Goal: Task Accomplishment & Management: Complete application form

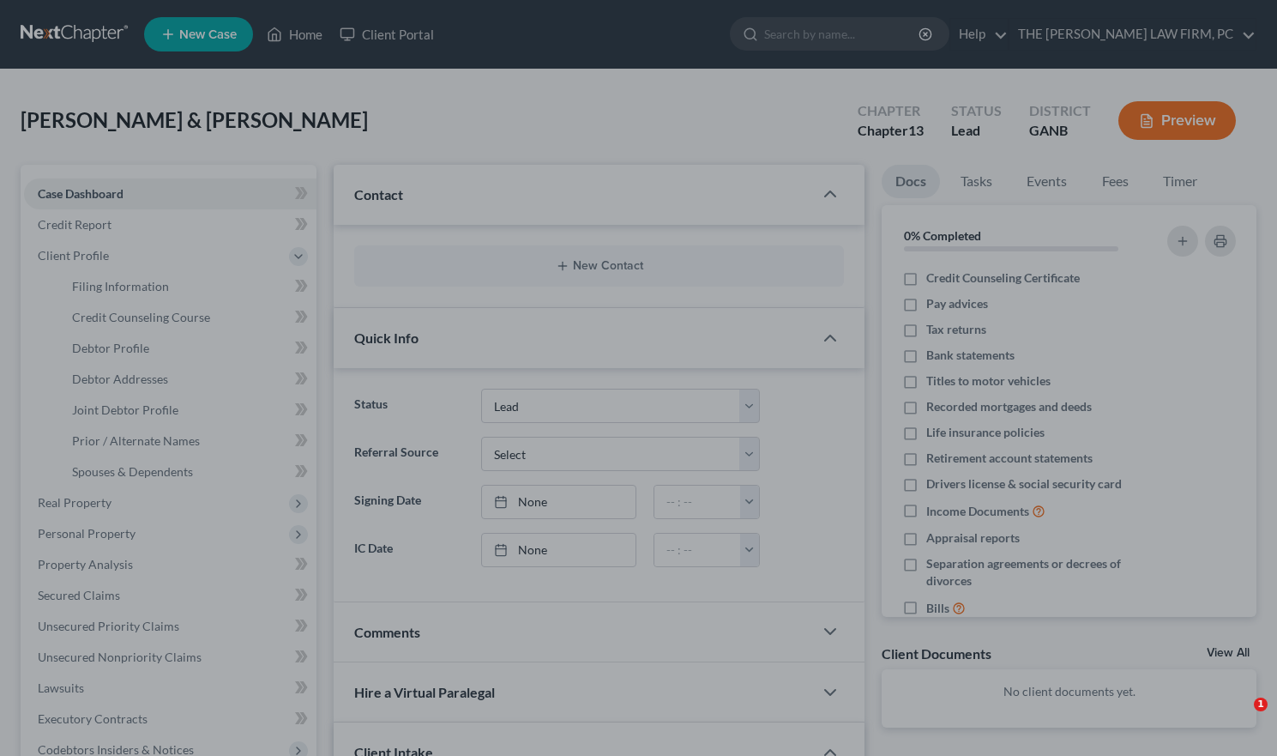
select select "4"
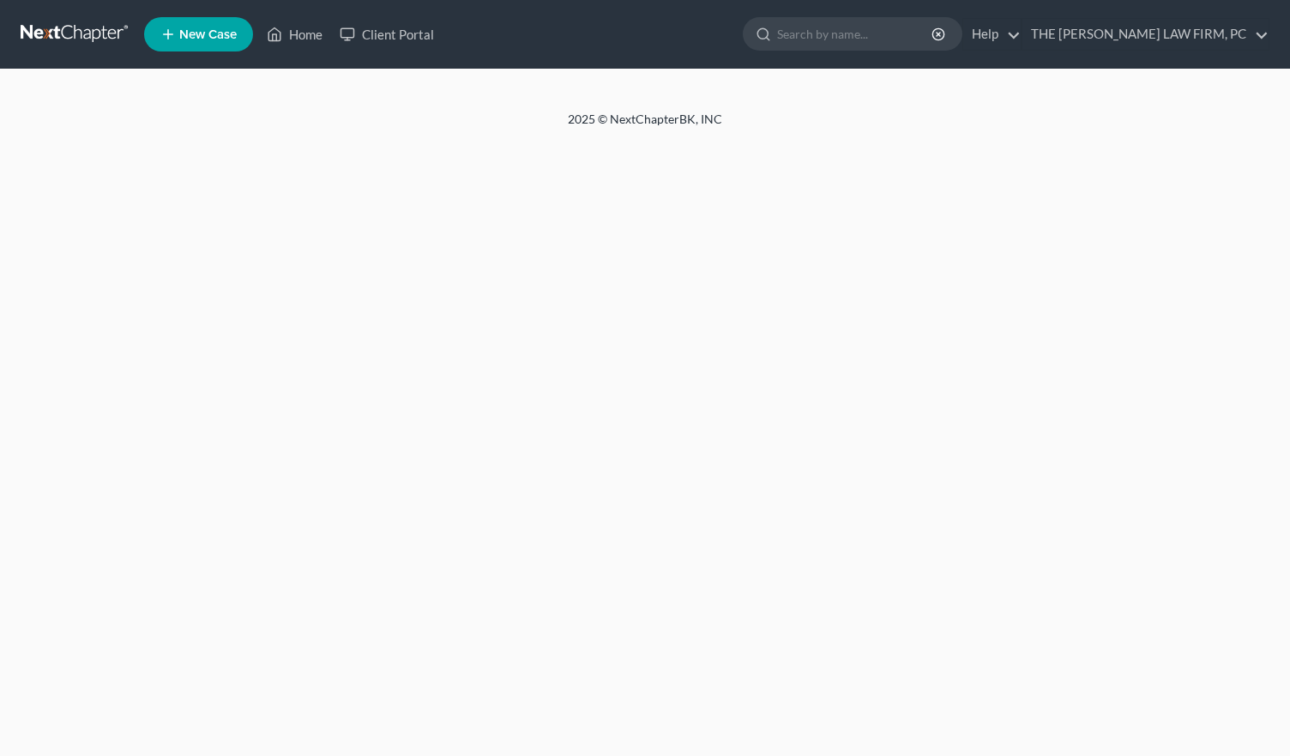
select select "4"
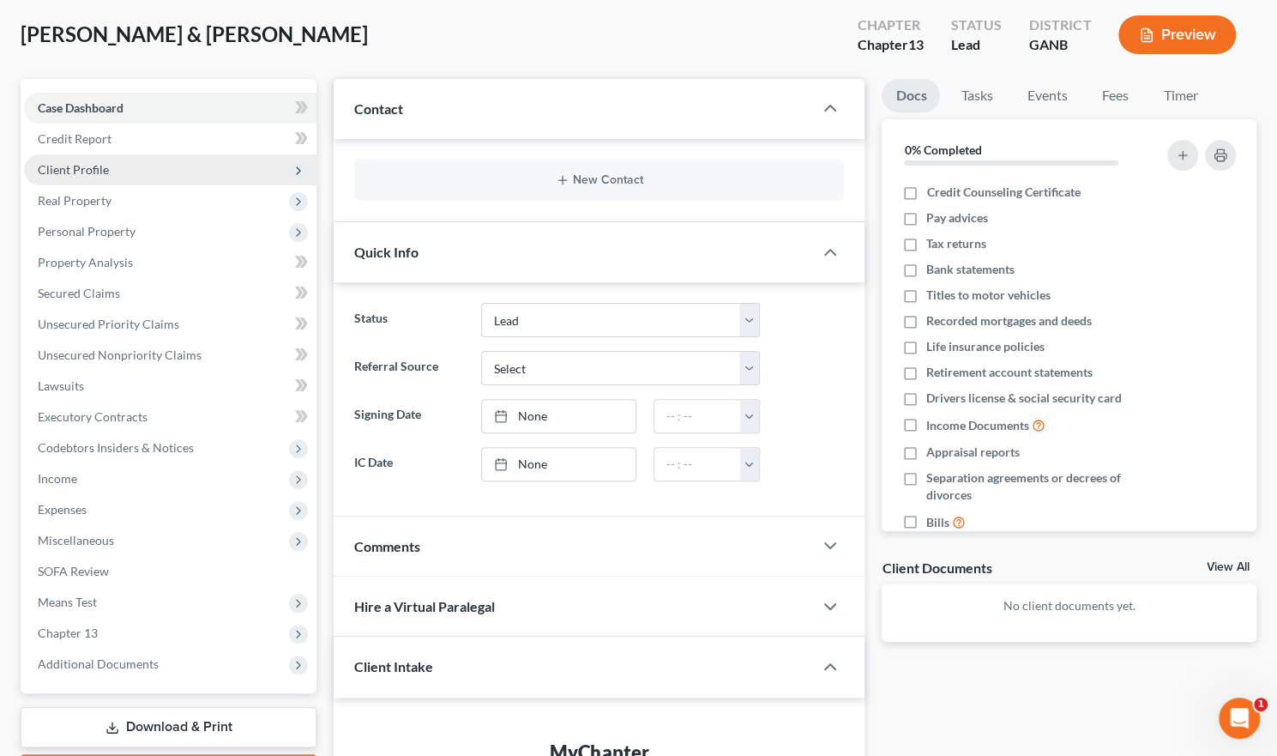
click at [111, 169] on span "Client Profile" at bounding box center [170, 169] width 293 height 31
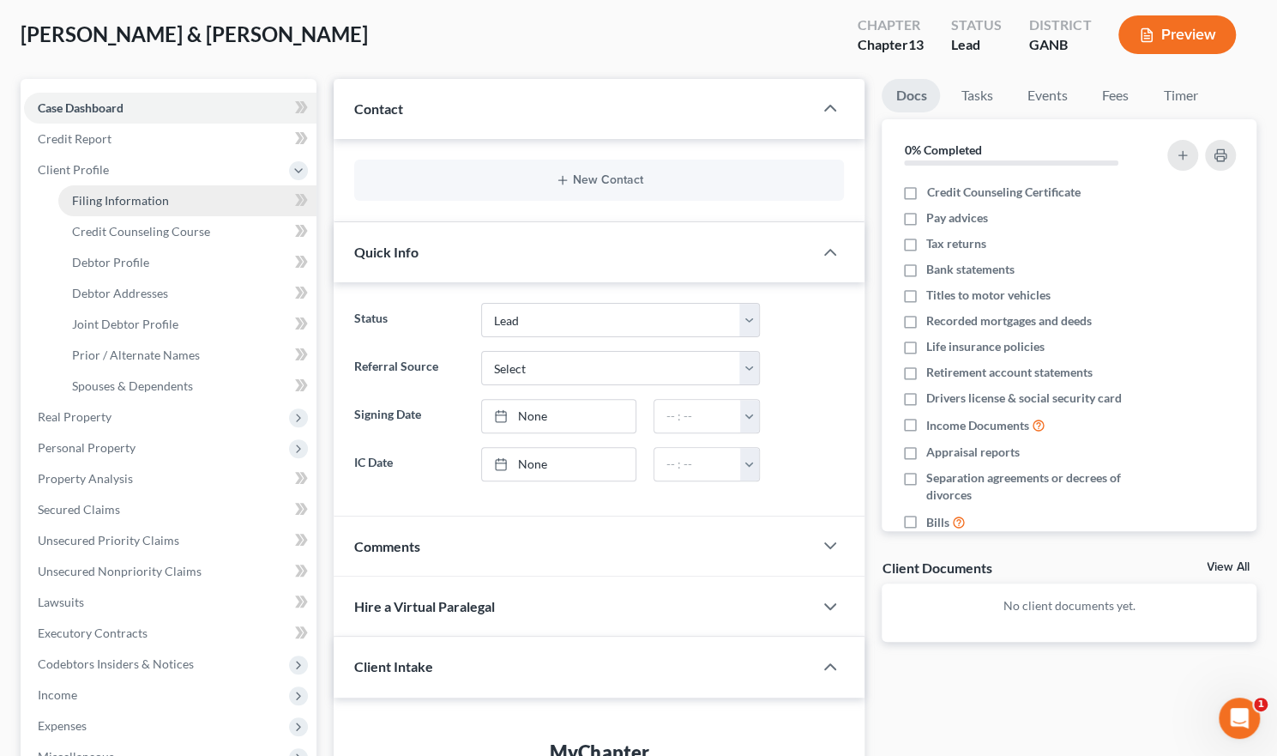
click at [110, 191] on link "Filing Information" at bounding box center [187, 200] width 258 height 31
select select "1"
select select "3"
select select "19"
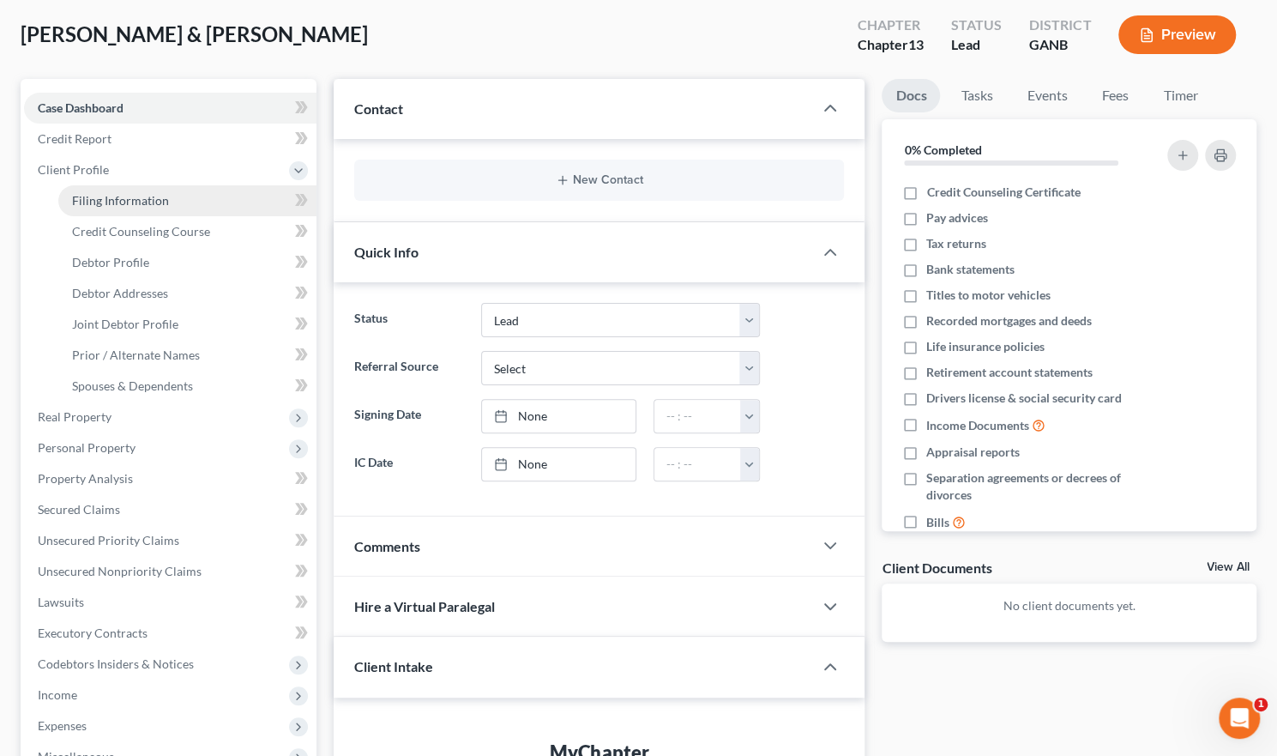
select select "0"
select select "10"
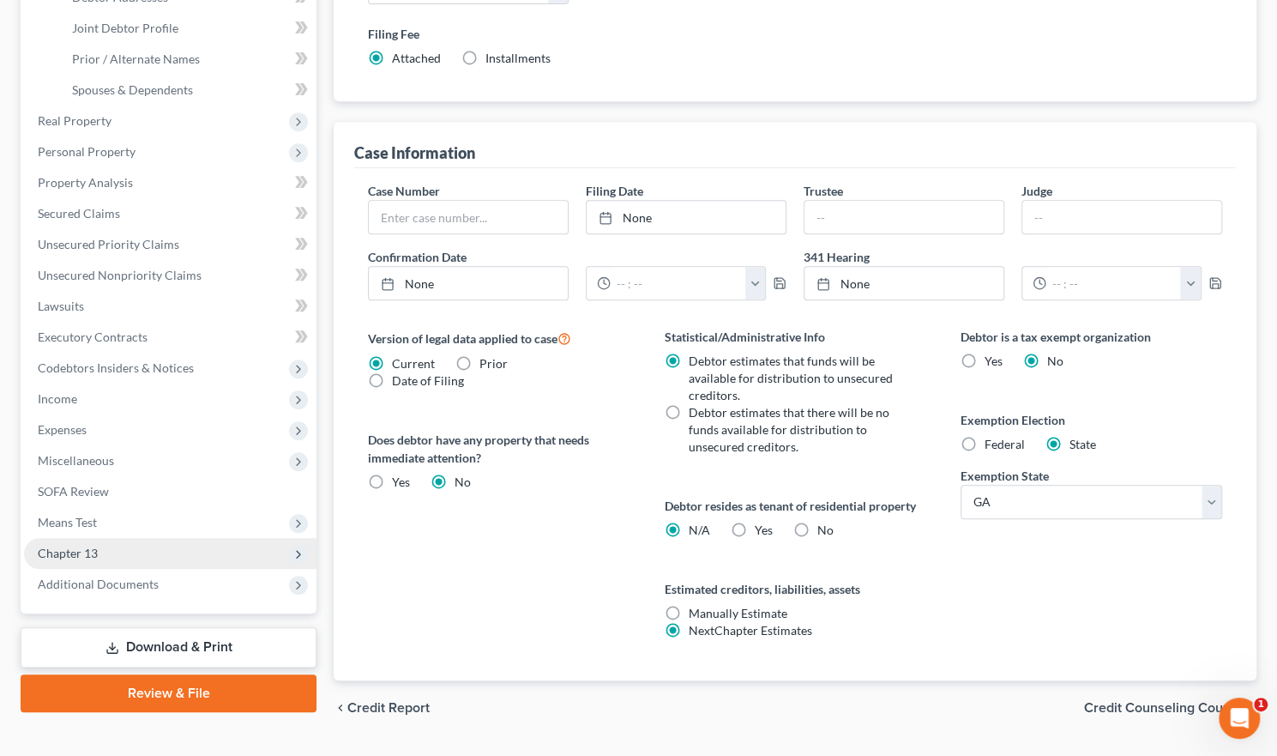
scroll to position [422, 0]
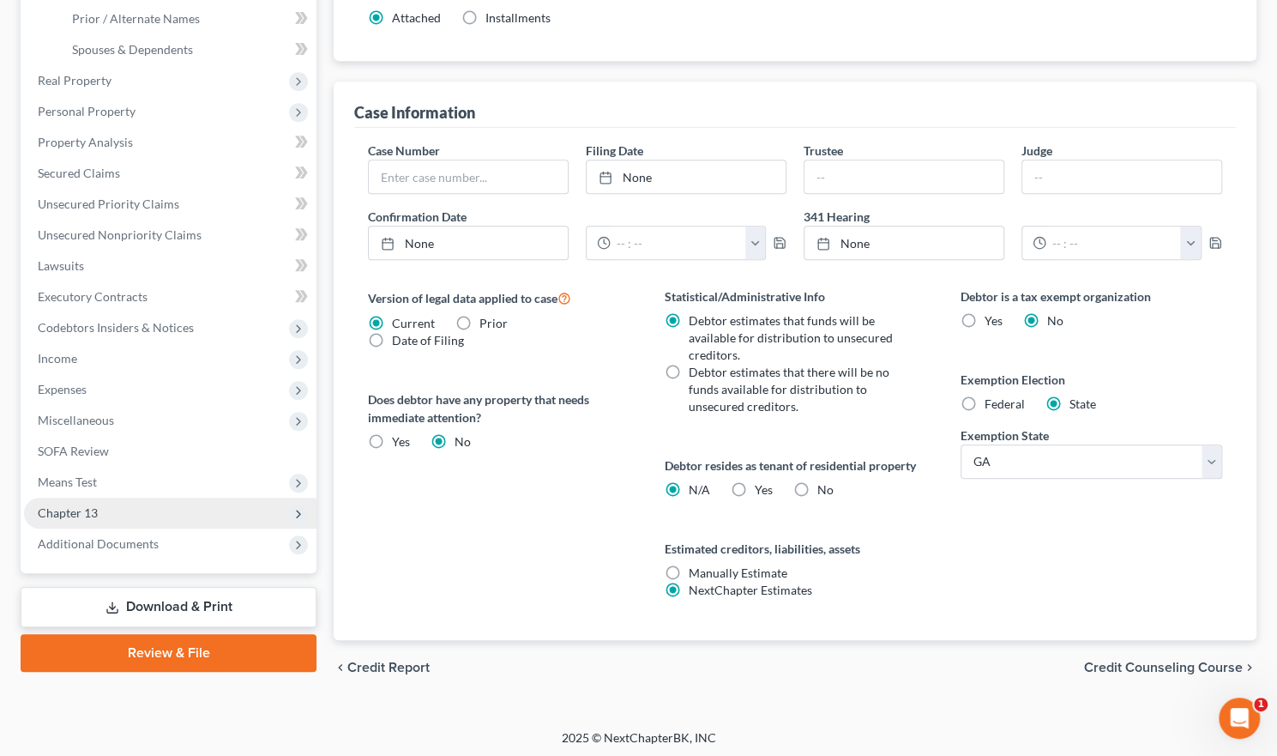
click at [90, 504] on span "Chapter 13" at bounding box center [170, 513] width 293 height 31
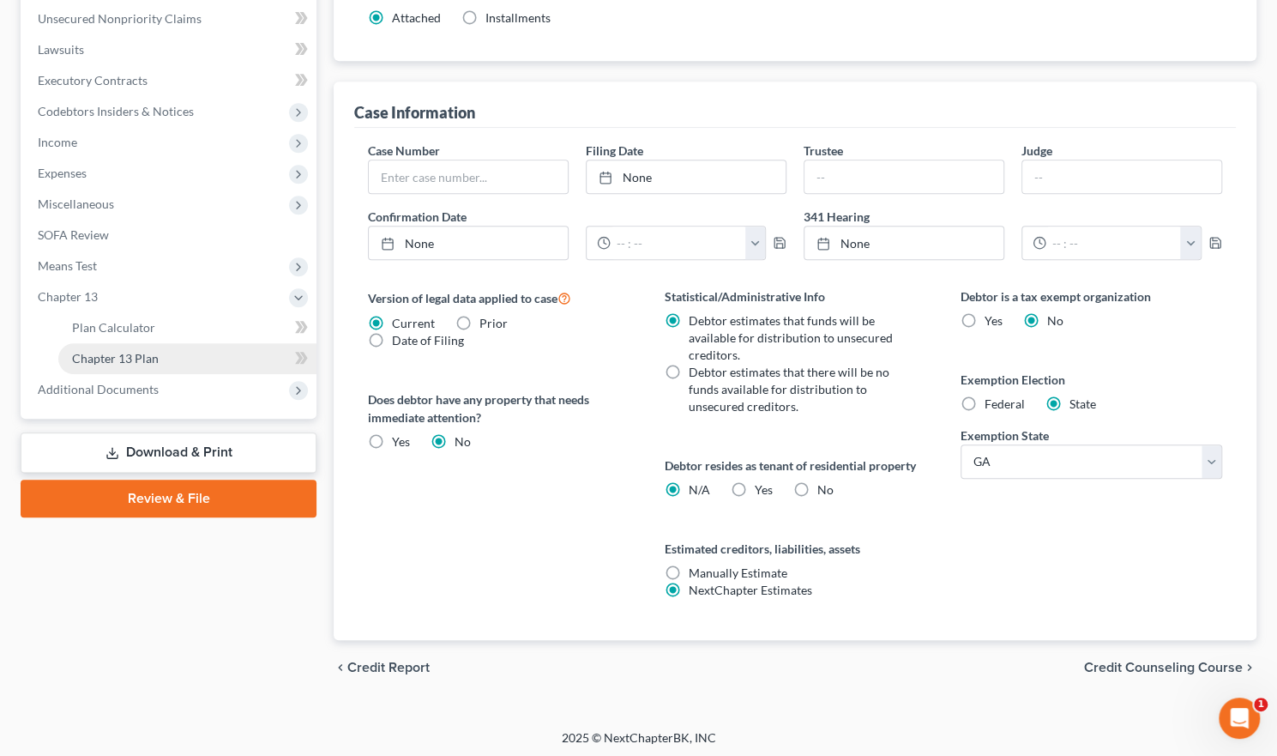
click at [129, 353] on span "Chapter 13 Plan" at bounding box center [115, 358] width 87 height 15
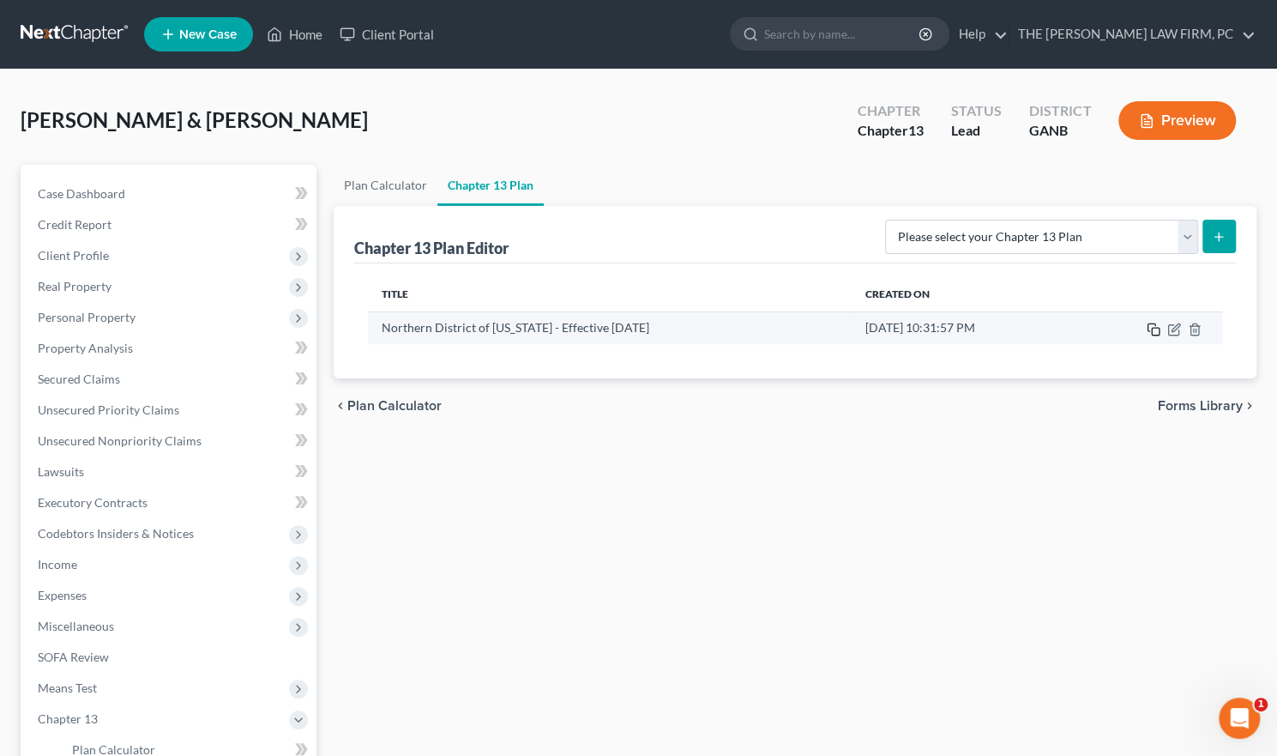
click at [1153, 325] on icon "button" at bounding box center [1154, 330] width 14 height 14
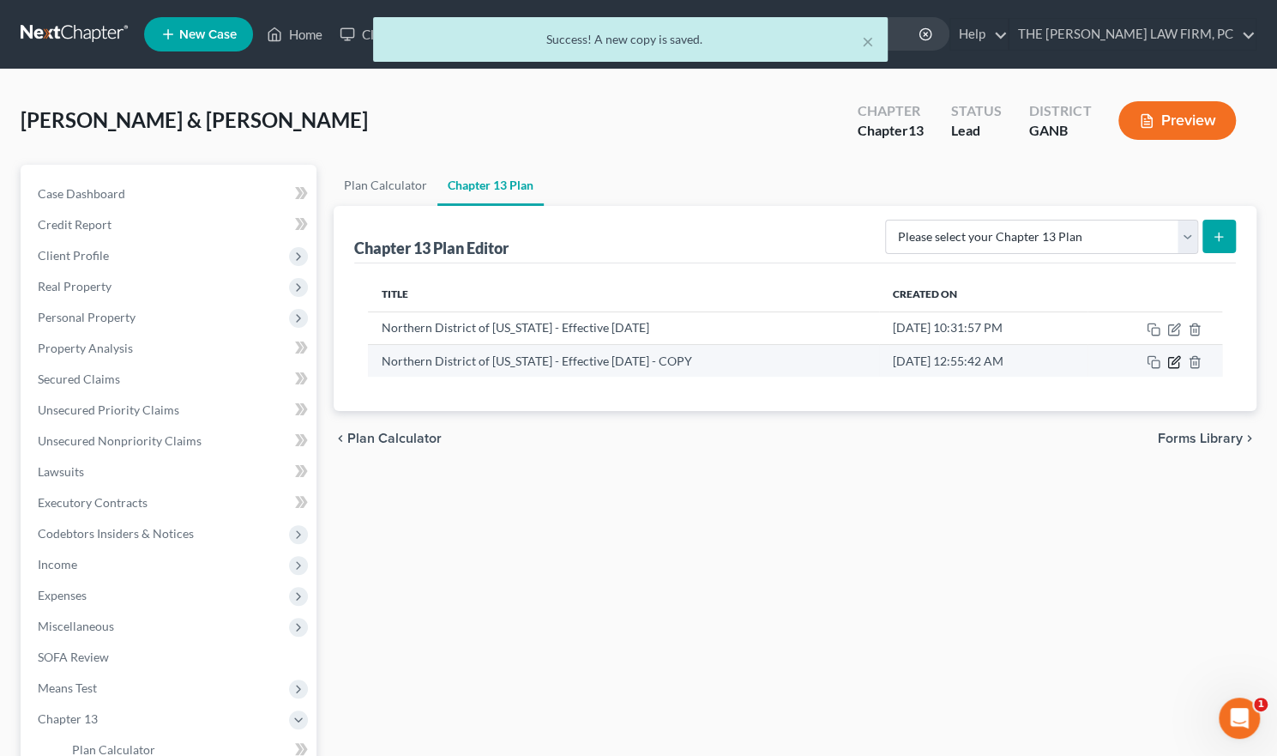
click at [1177, 359] on icon "button" at bounding box center [1176, 360] width 8 height 8
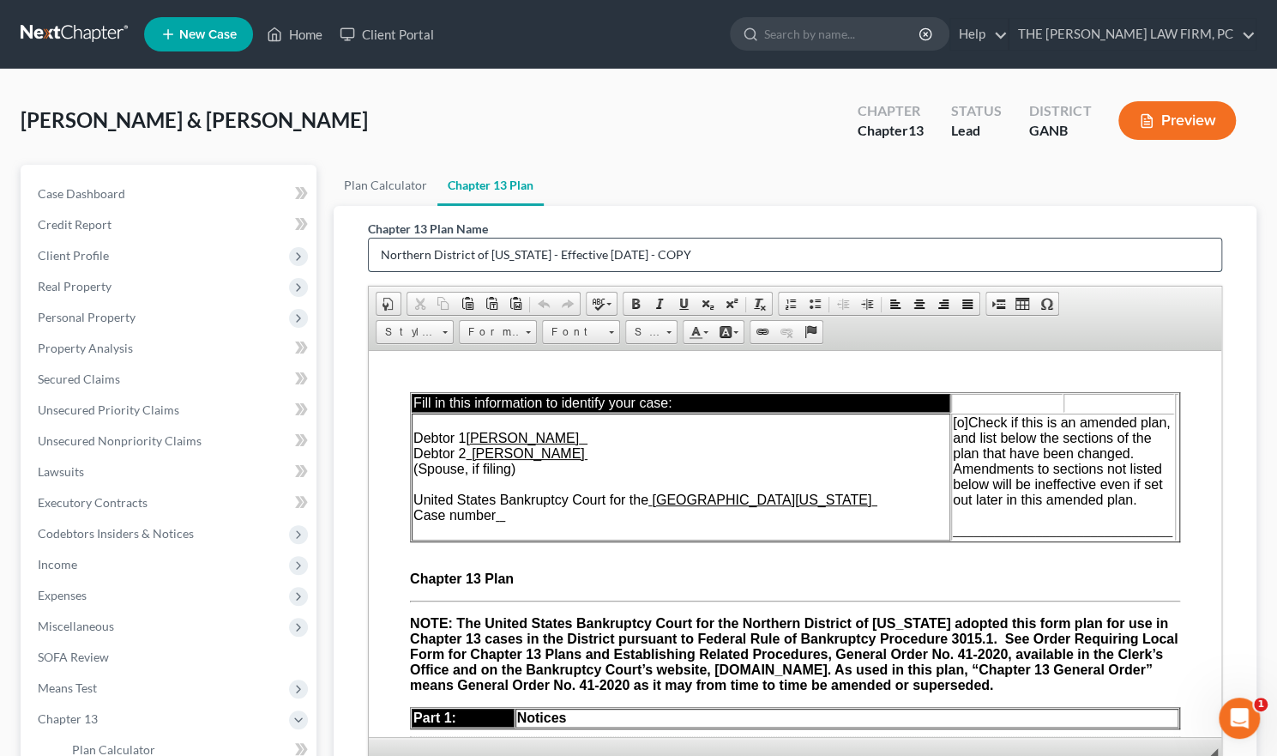
click at [528, 256] on input "Northern District of [US_STATE] - Effective [DATE] - COPY" at bounding box center [795, 254] width 853 height 33
type input "Northern District of [US_STATE] [DATE] - Effective [DATE]"
click at [953, 424] on span "[o]" at bounding box center [960, 421] width 15 height 15
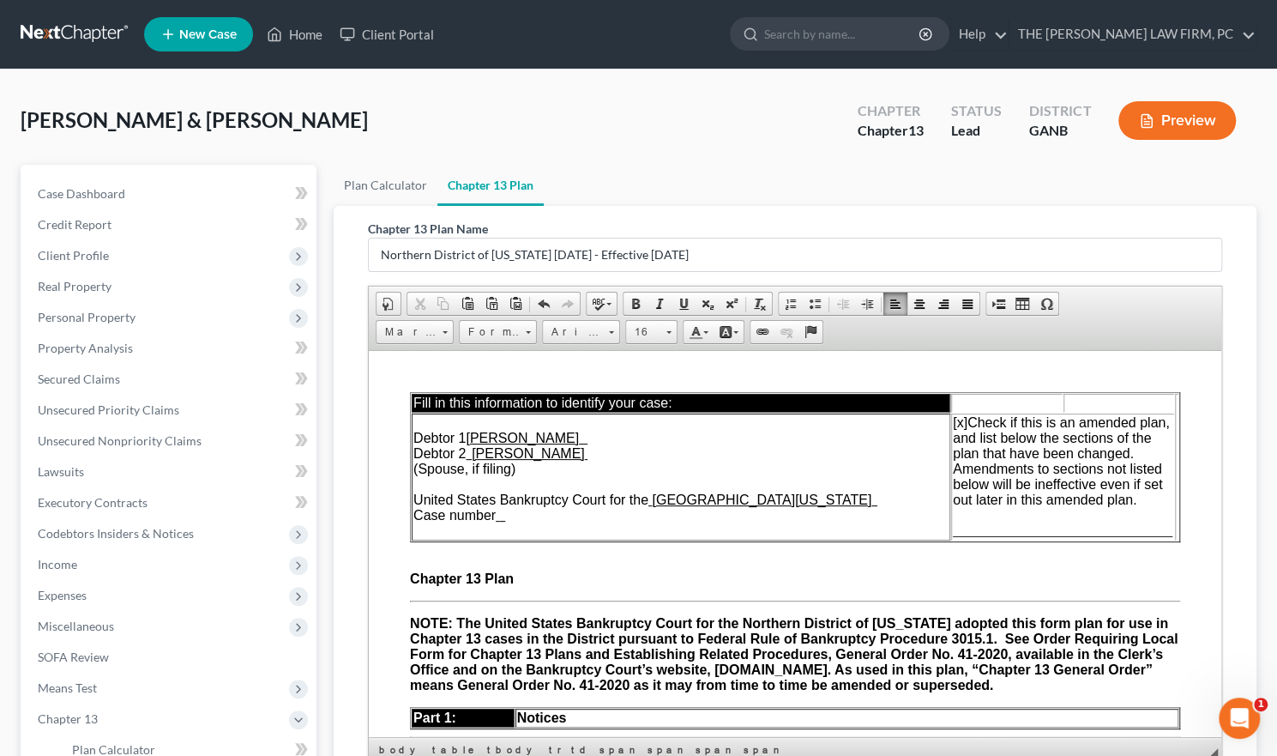
click at [951, 517] on td "[x] Check if this is an amended plan, and list below the sections of the plan t…" at bounding box center [1062, 476] width 223 height 127
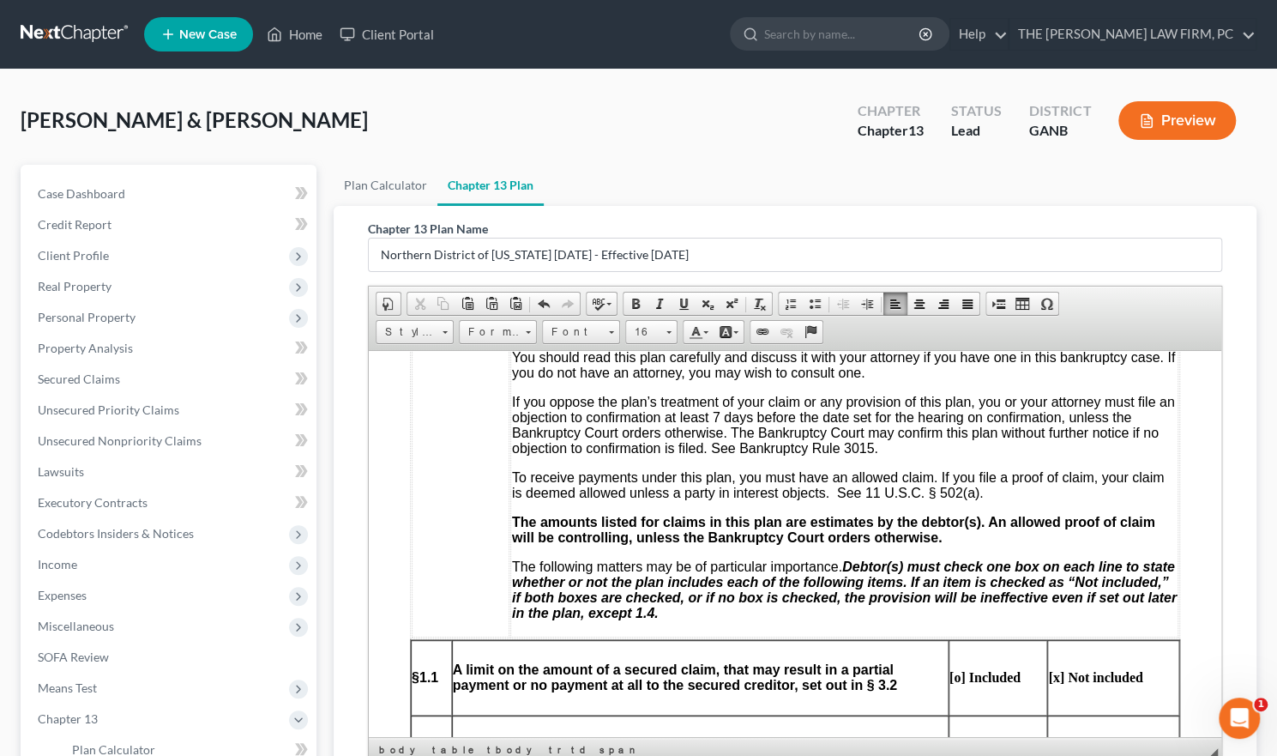
scroll to position [858, 0]
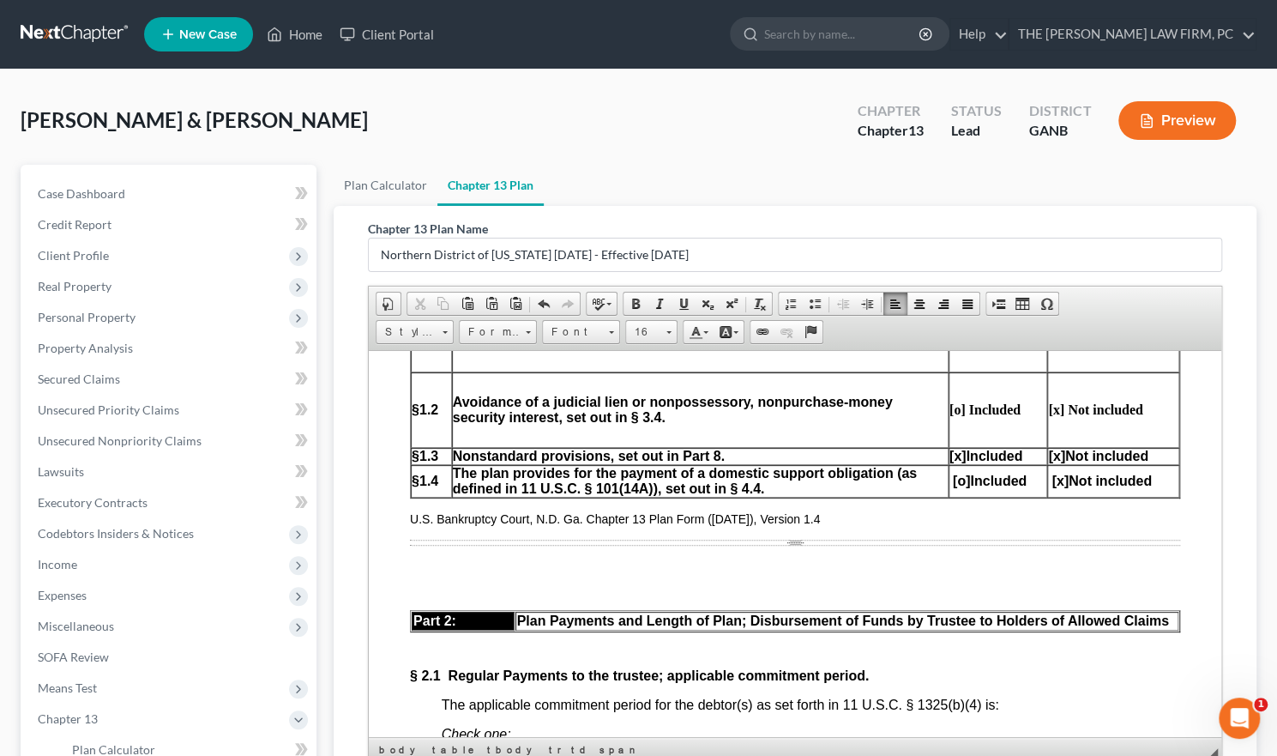
click at [1048, 462] on span "[x]" at bounding box center [1056, 455] width 17 height 15
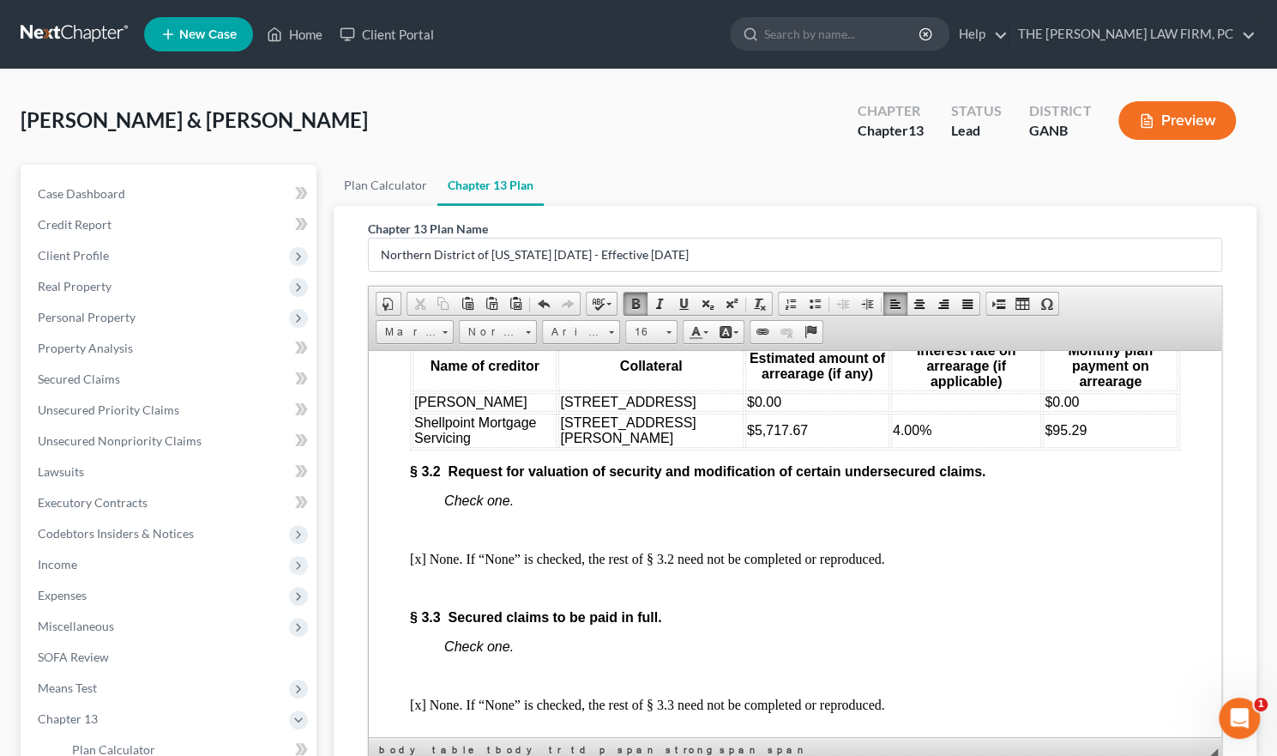
scroll to position [2659, 0]
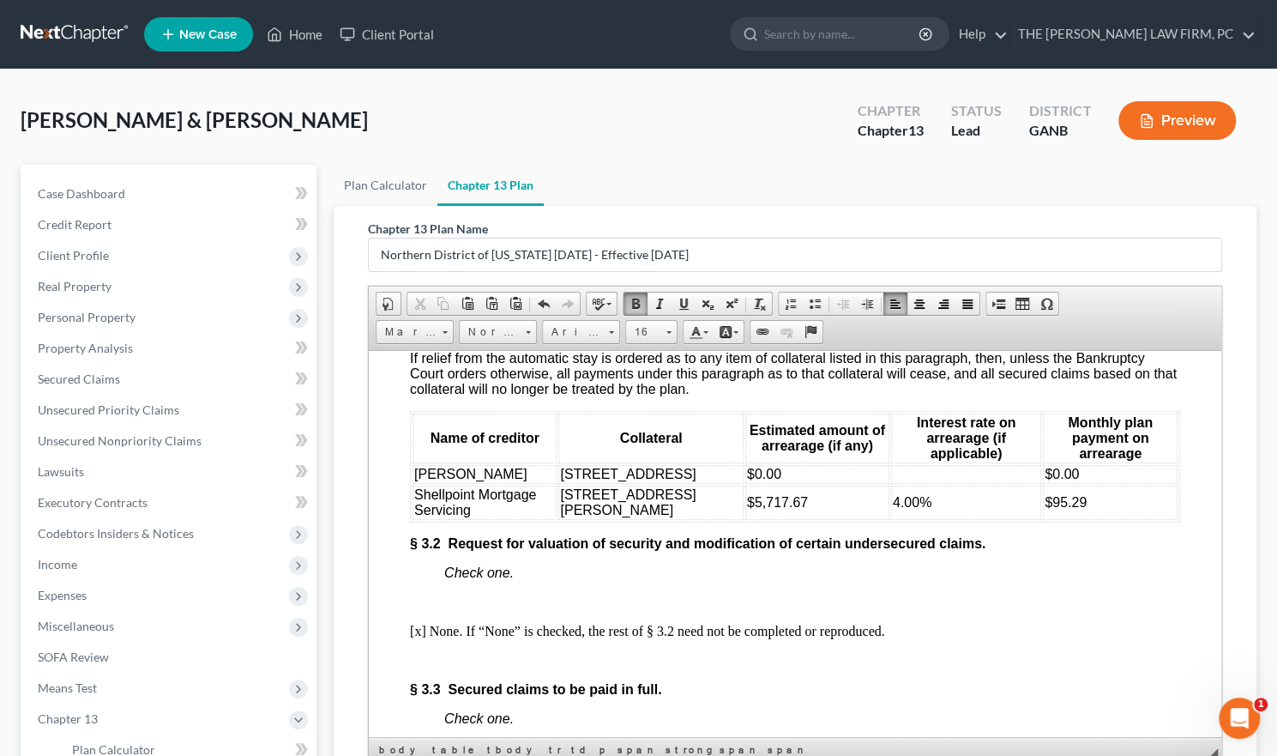
click at [547, 69] on div "[PERSON_NAME] & [PERSON_NAME] Upgraded Chapter Chapter 13 Status Lead District …" at bounding box center [638, 521] width 1277 height 904
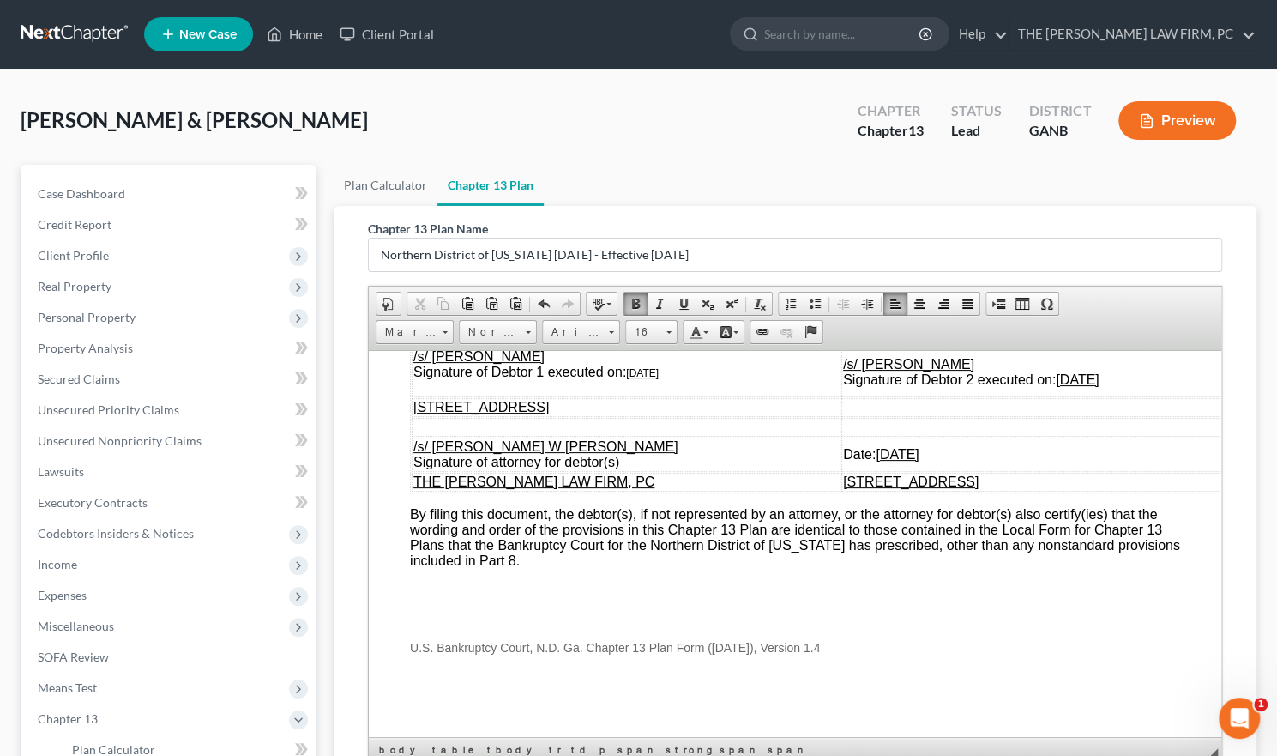
scroll to position [6137, 0]
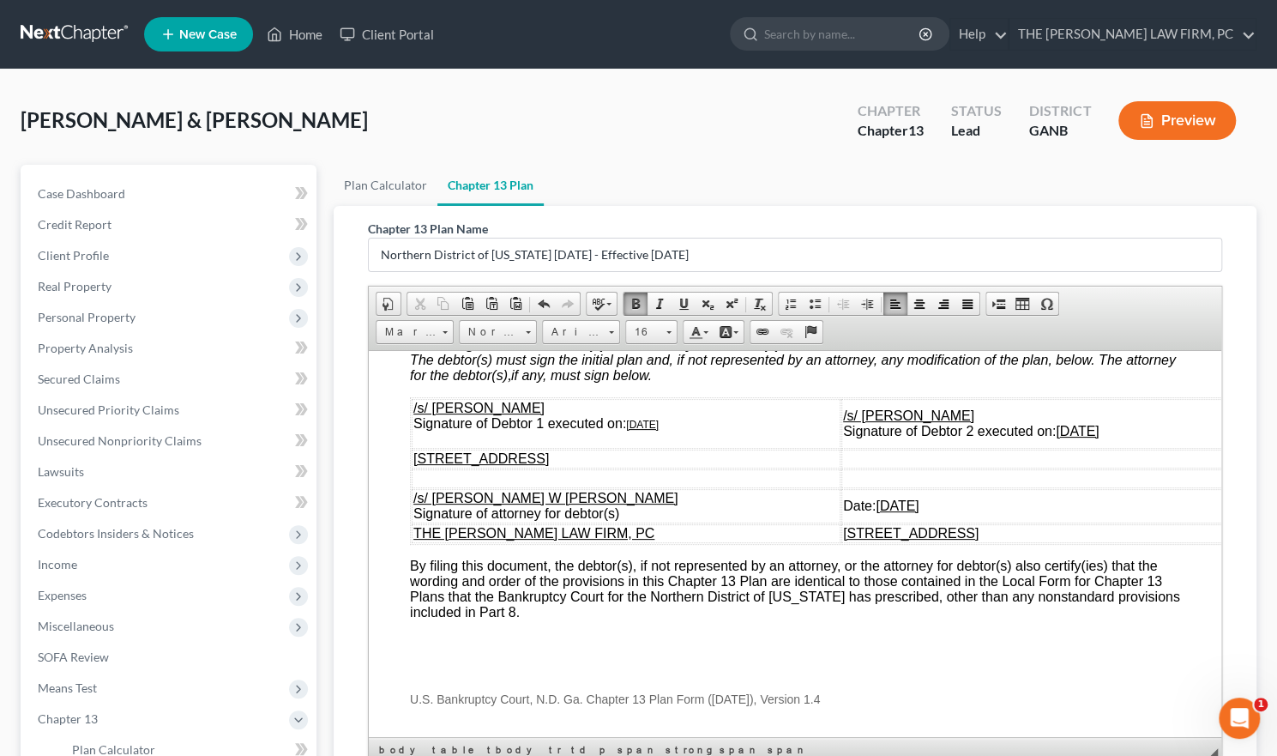
click at [1056, 437] on u "[DATE]" at bounding box center [1077, 430] width 43 height 15
click at [640, 430] on u "[DATE]" at bounding box center [642, 424] width 33 height 12
click at [876, 512] on u "[DATE]" at bounding box center [897, 505] width 43 height 15
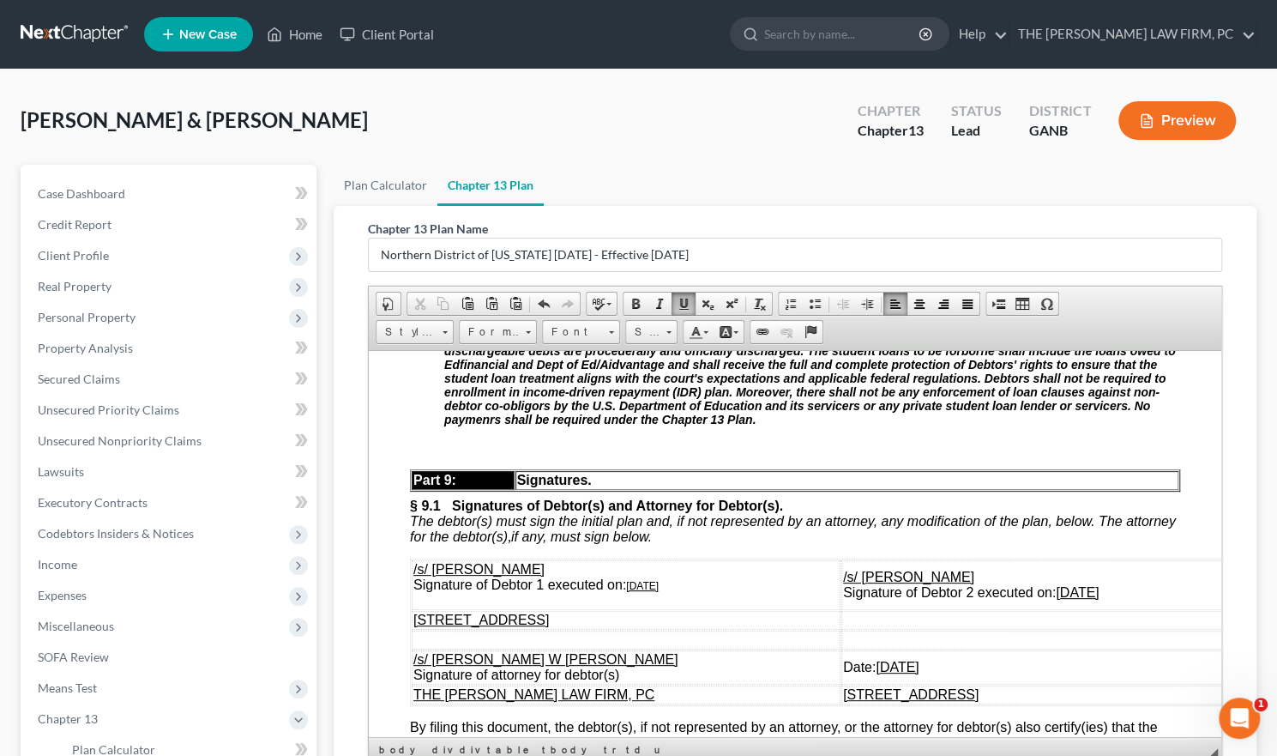
scroll to position [5880, 0]
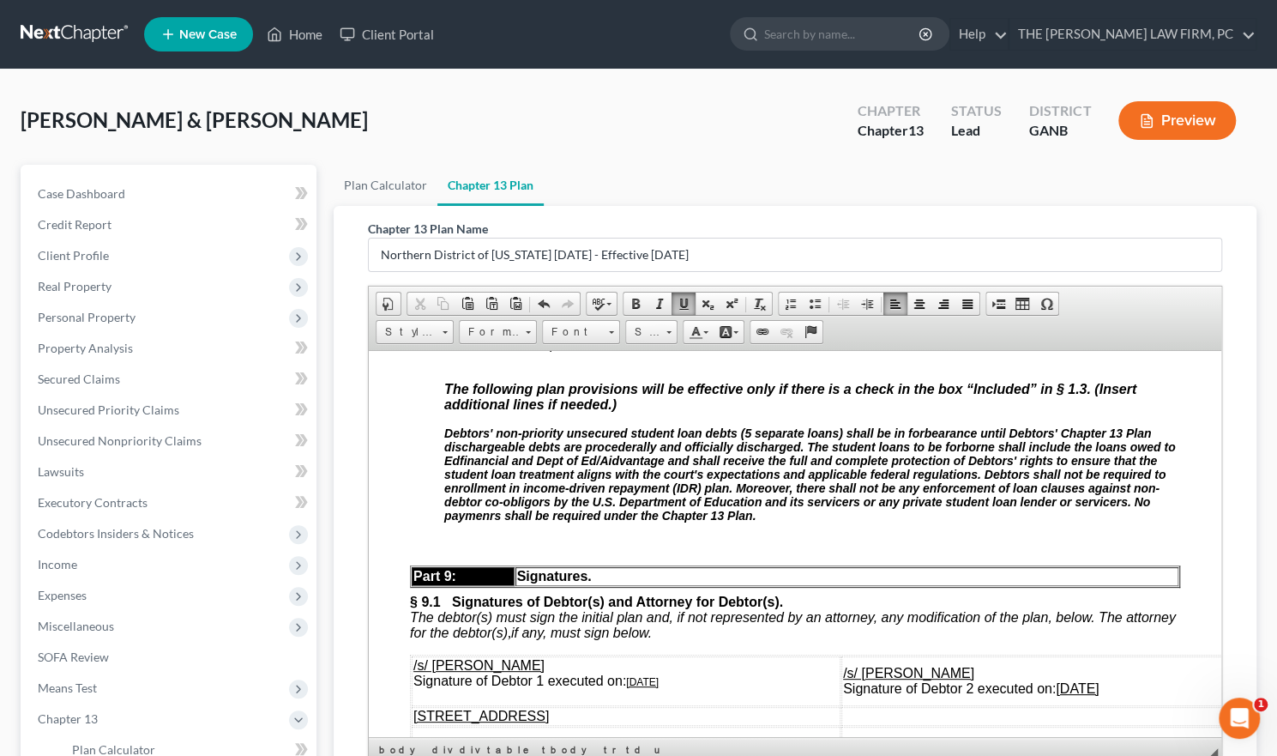
click at [872, 697] on div "Part 5: Treatment Nonpriority Claims. § 5.1 Nonpriority unsecured claims not se…" at bounding box center [795, 32] width 770 height 1978
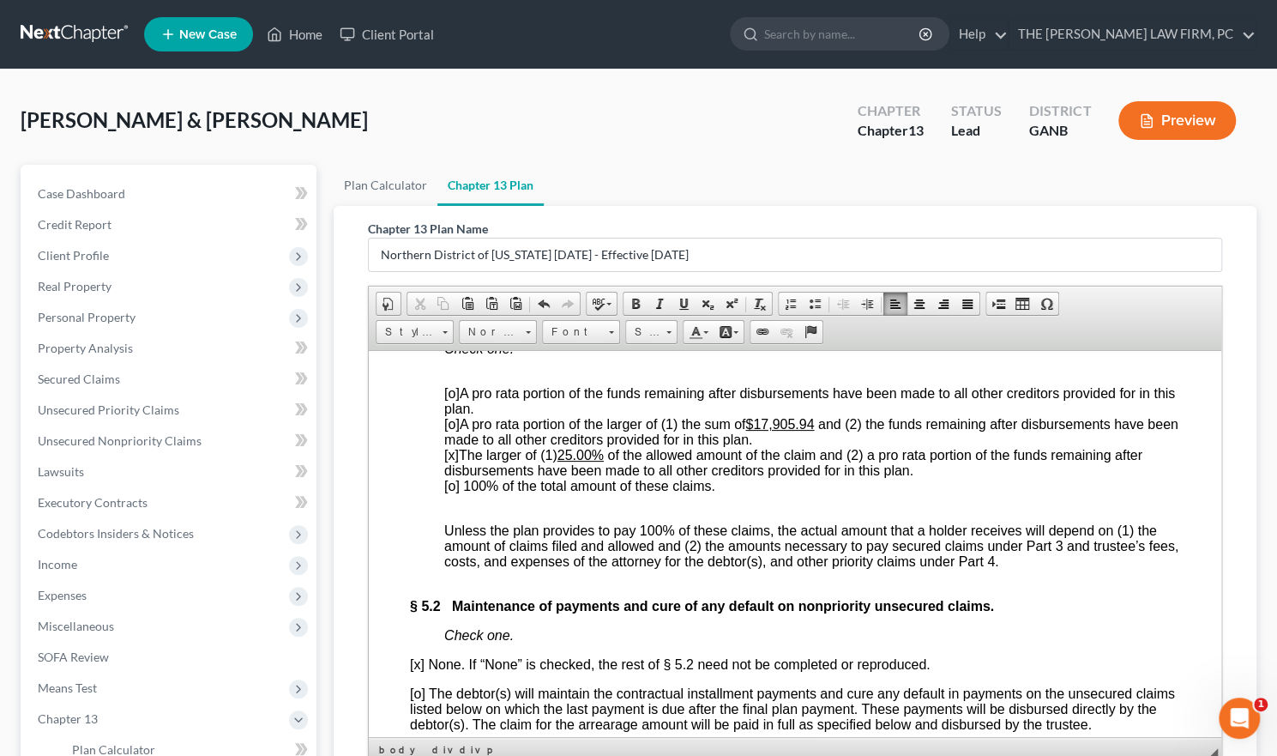
scroll to position [4679, 0]
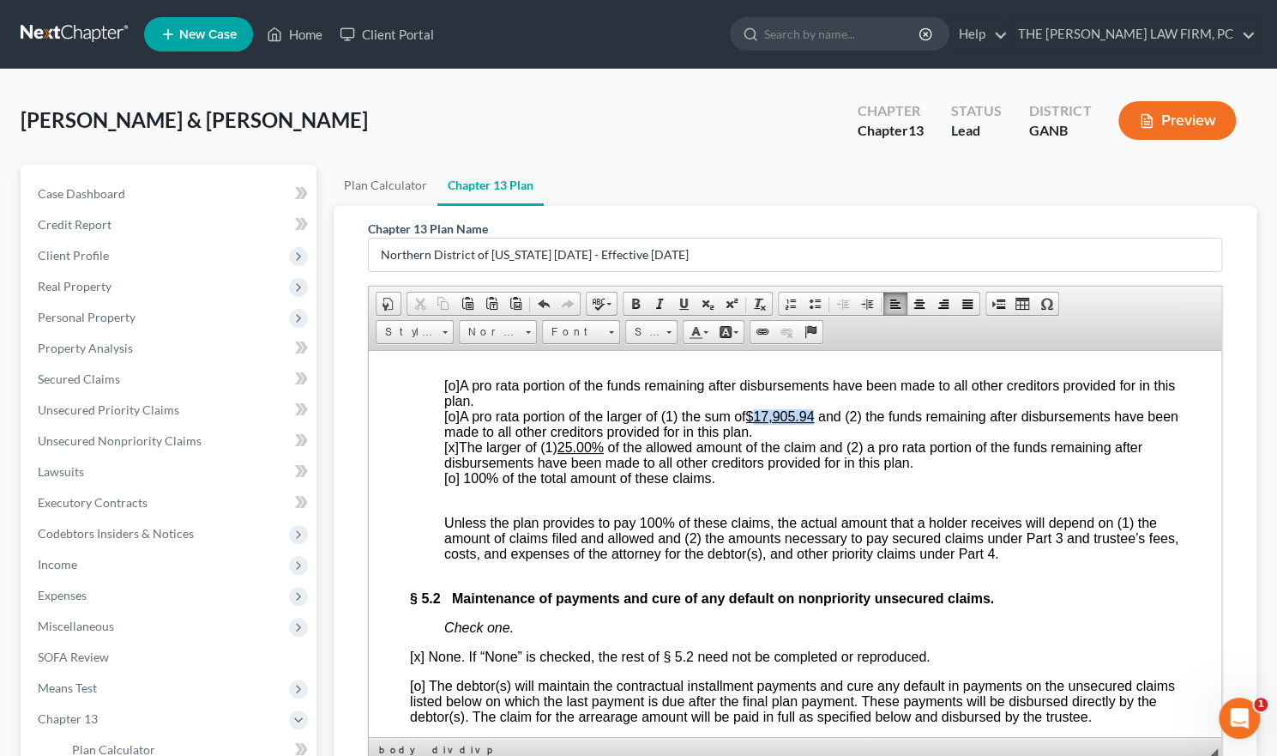
drag, startPoint x: 820, startPoint y: 571, endPoint x: 760, endPoint y: 574, distance: 60.1
click at [760, 423] on u "$17,905.94" at bounding box center [779, 415] width 69 height 15
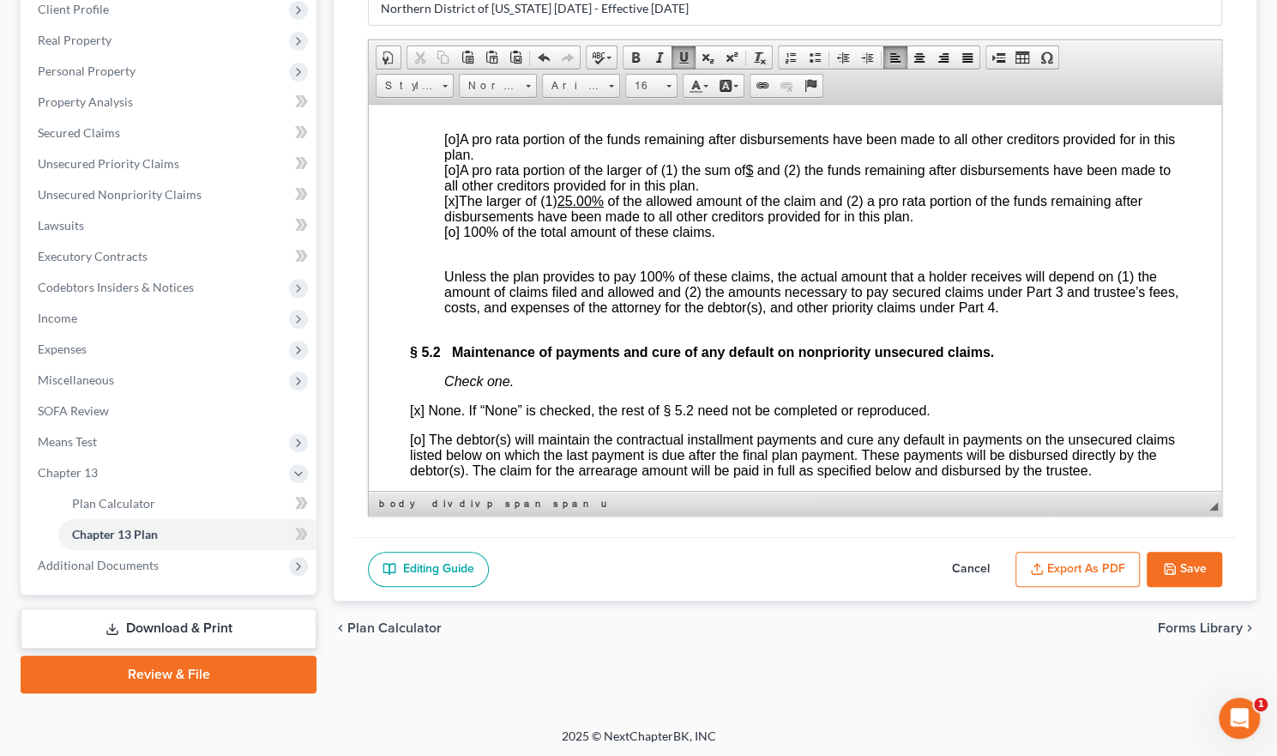
click at [757, 177] on span at bounding box center [754, 169] width 3 height 15
